Goal: Task Accomplishment & Management: Use online tool/utility

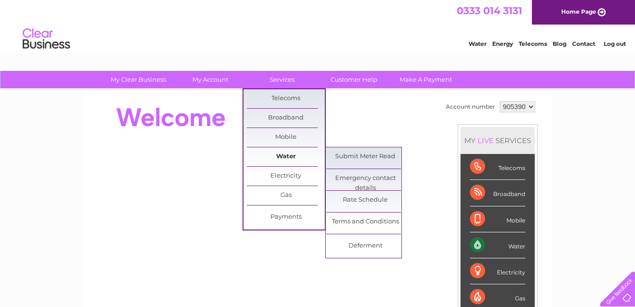
click at [283, 155] on link "Water" at bounding box center [286, 157] width 78 height 19
click at [341, 157] on link "Submit Meter Read" at bounding box center [365, 157] width 78 height 19
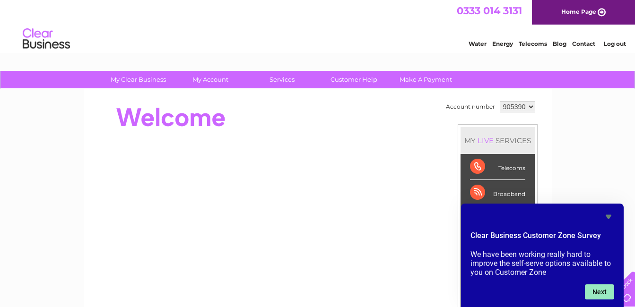
click at [603, 290] on button "Next" at bounding box center [599, 292] width 29 height 15
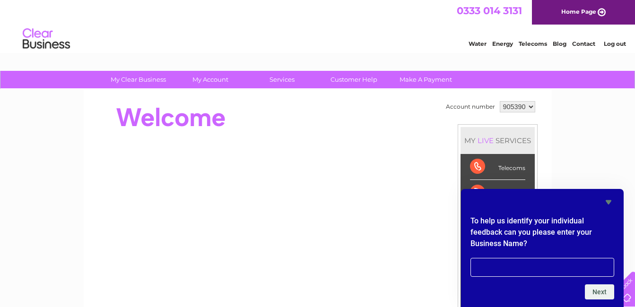
click at [569, 267] on input "text" at bounding box center [543, 267] width 144 height 19
type input "whiteinch coachworks ltd"
click at [601, 294] on button "Next" at bounding box center [599, 292] width 29 height 15
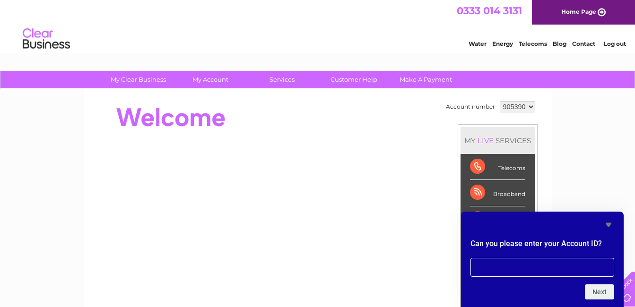
click at [568, 268] on input "text" at bounding box center [543, 267] width 144 height 19
type input "905390"
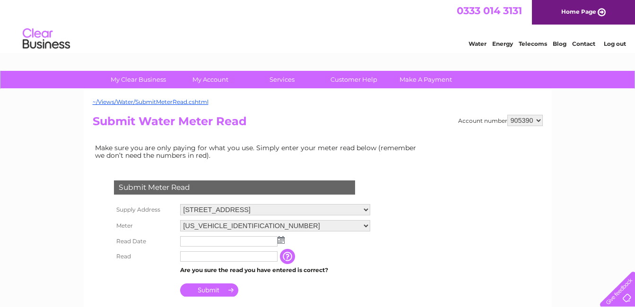
click at [280, 242] on img at bounding box center [281, 241] width 7 height 8
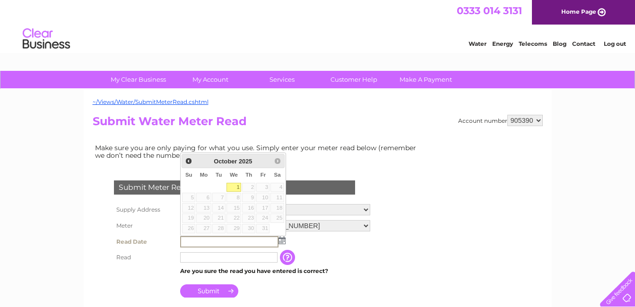
click at [264, 242] on input "text" at bounding box center [229, 242] width 98 height 11
click at [236, 187] on link "1" at bounding box center [234, 187] width 15 height 9
type input "2025/10/01"
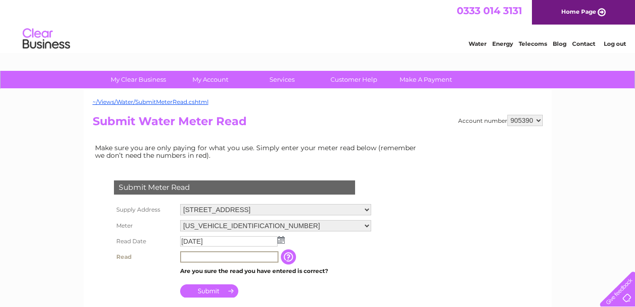
click at [263, 257] on input "text" at bounding box center [229, 257] width 98 height 11
click at [234, 258] on input "text" at bounding box center [229, 257] width 98 height 11
type input "01433"
click at [206, 291] on input "Submit" at bounding box center [209, 290] width 58 height 13
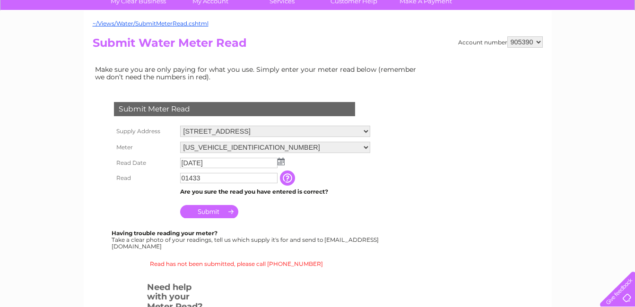
scroll to position [95, 0]
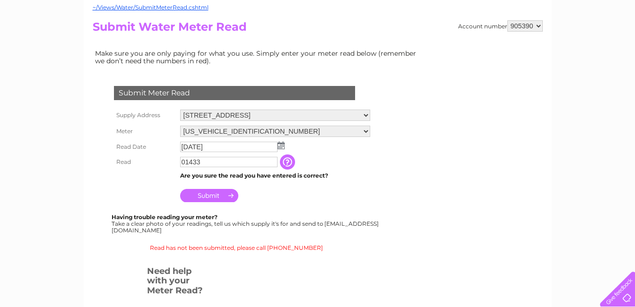
click at [201, 195] on input "Submit" at bounding box center [209, 195] width 58 height 13
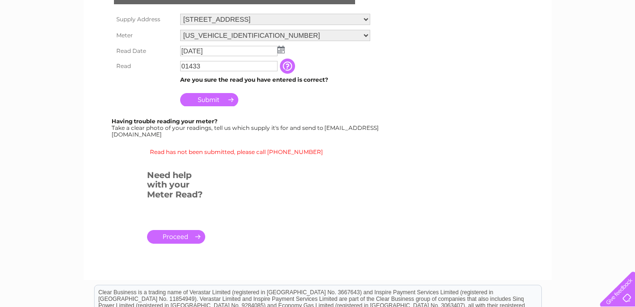
scroll to position [189, 0]
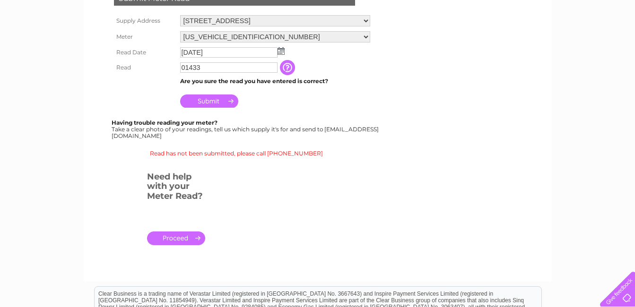
click at [183, 240] on link "." at bounding box center [176, 239] width 58 height 14
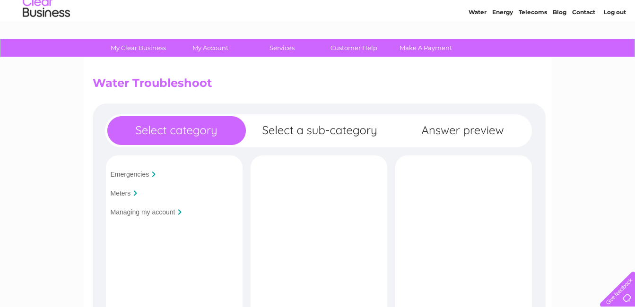
scroll to position [47, 0]
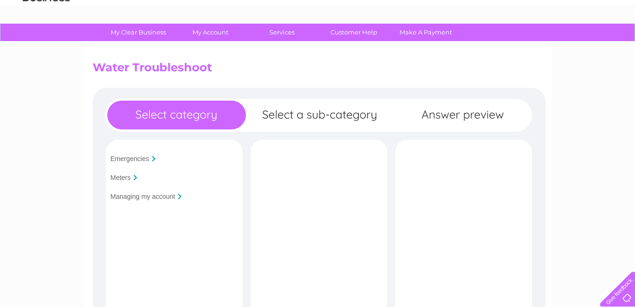
click at [121, 177] on input "Meters" at bounding box center [121, 178] width 20 height 8
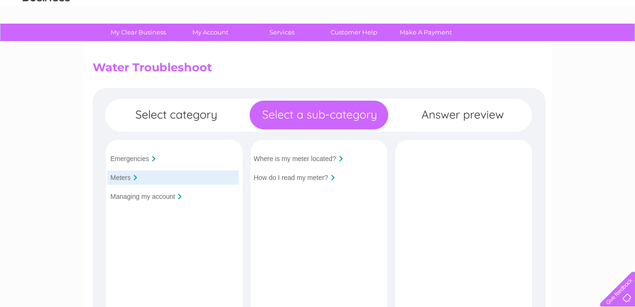
click at [289, 178] on input "How do I read my meter?" at bounding box center [291, 178] width 74 height 8
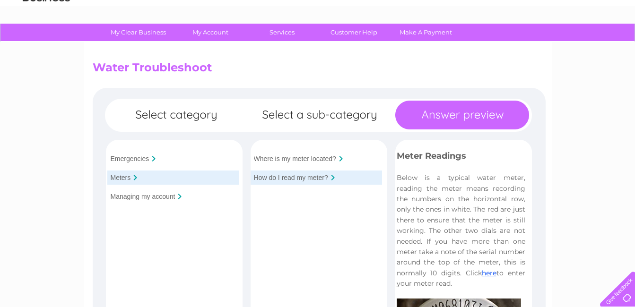
click at [436, 108] on div "Emergencies Meters Managing my account Is your premises flooded?" at bounding box center [319, 308] width 453 height 440
